Goal: Navigation & Orientation: Find specific page/section

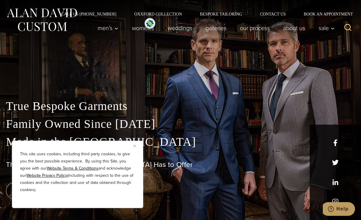
click at [134, 146] on img "Close" at bounding box center [134, 146] width 3 height 3
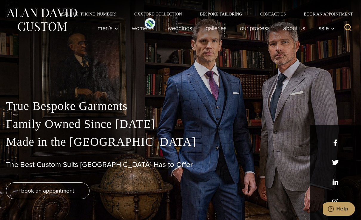
click at [167, 14] on link "Oxxford Collection" at bounding box center [158, 14] width 66 height 4
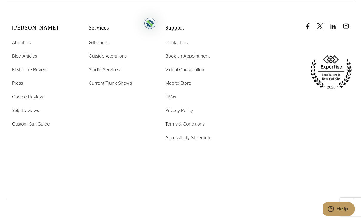
scroll to position [2488, 0]
